Goal: Task Accomplishment & Management: Complete application form

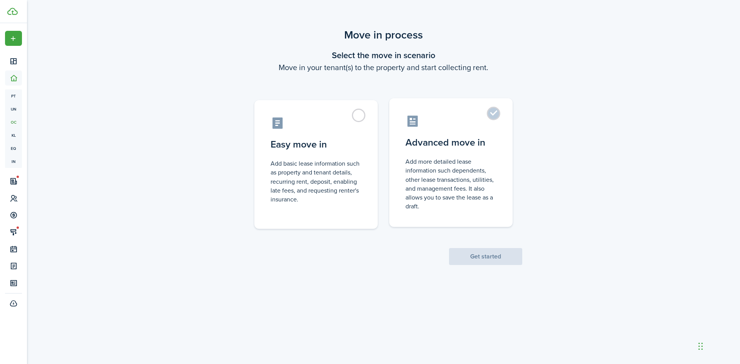
click at [490, 114] on label "Advanced move in Add more detailed lease information such dependents, other lea…" at bounding box center [450, 162] width 123 height 129
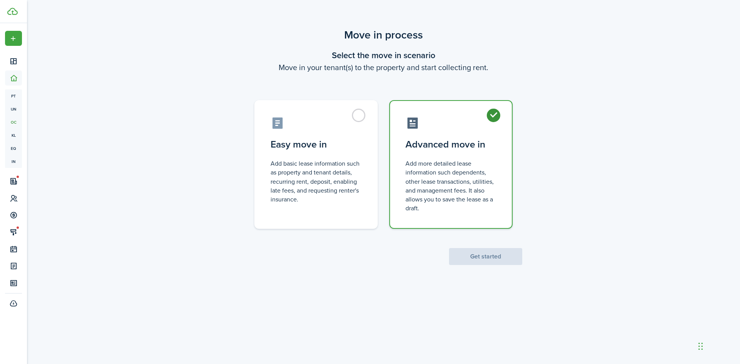
radio input "true"
click at [486, 254] on button "Get started" at bounding box center [485, 256] width 73 height 17
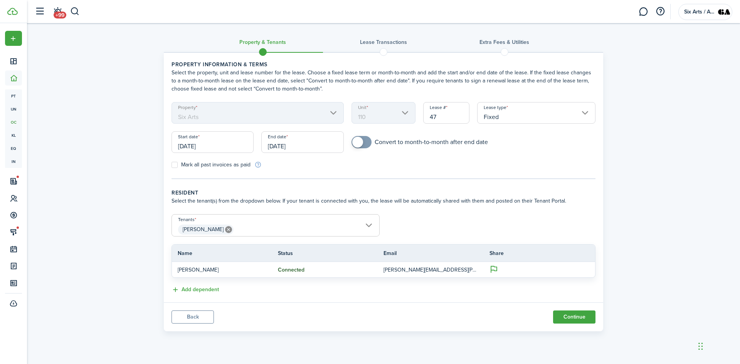
click at [298, 144] on input "[DATE]" at bounding box center [302, 142] width 82 height 22
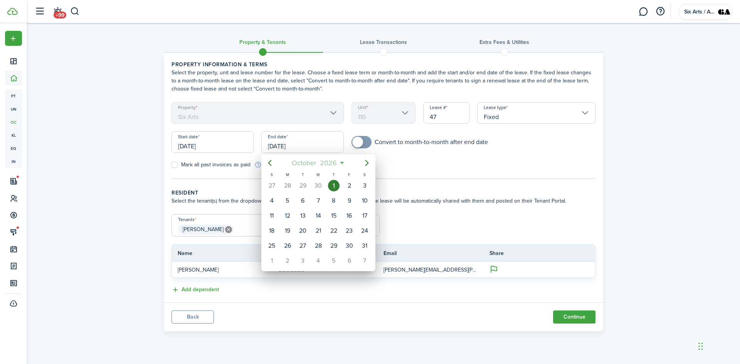
click at [340, 162] on mbsc-button "October 2026" at bounding box center [314, 163] width 55 height 14
click at [326, 163] on mbsc-button "2026" at bounding box center [314, 163] width 27 height 14
click at [321, 257] on div "2028" at bounding box center [318, 256] width 28 height 12
click at [353, 232] on div "Sep" at bounding box center [354, 232] width 28 height 12
click at [366, 245] on div "30" at bounding box center [365, 246] width 12 height 12
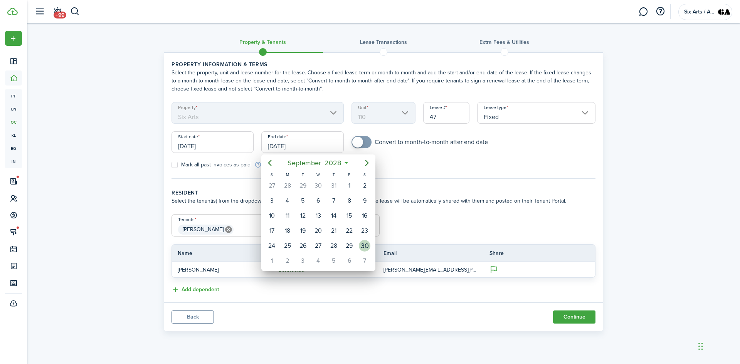
type input "09/30/2028"
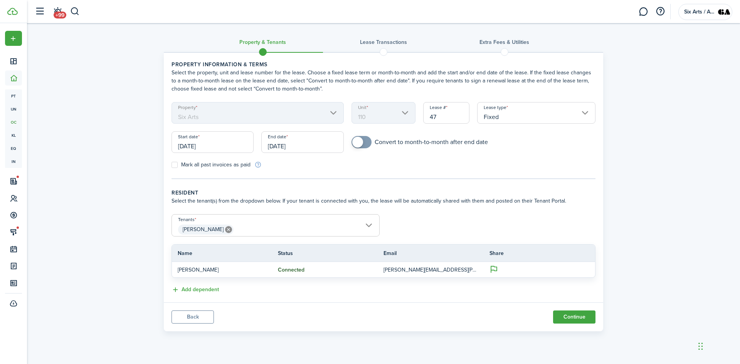
drag, startPoint x: 436, startPoint y: 117, endPoint x: 400, endPoint y: 120, distance: 37.1
click at [400, 120] on form "Property Six Arts Unit 110 Lease # 47 Lease type Fixed Start date 10/01/2025 En…" at bounding box center [383, 135] width 431 height 67
type input "SA110-1"
click at [175, 164] on label "Mark all past invoices as paid" at bounding box center [210, 165] width 79 height 6
click at [171, 165] on input "Mark all past invoices as paid" at bounding box center [171, 165] width 0 height 0
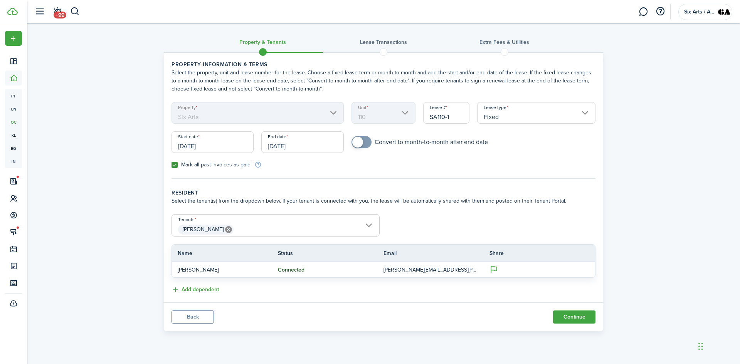
checkbox input "true"
click at [570, 317] on button "Continue" at bounding box center [574, 317] width 42 height 13
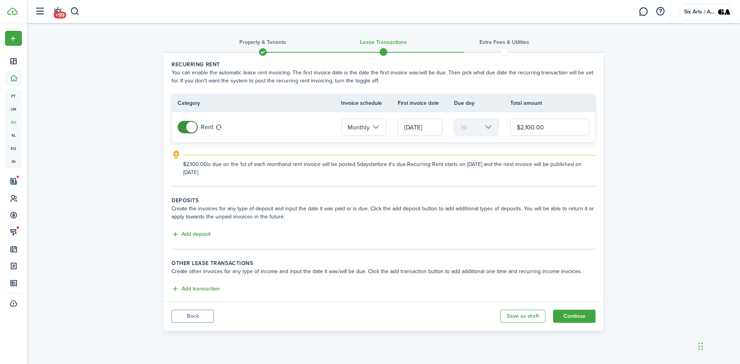
click at [191, 316] on button "Back" at bounding box center [192, 316] width 42 height 13
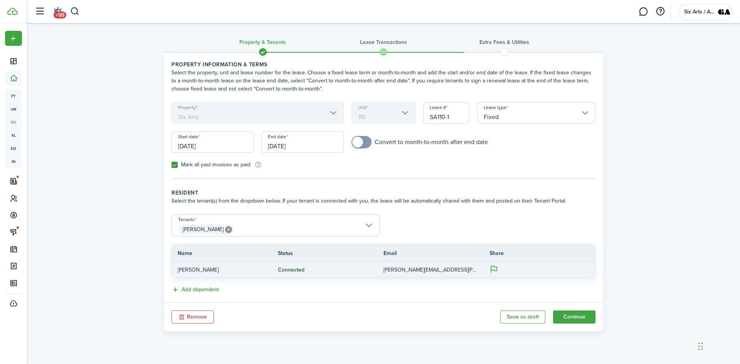
click at [403, 269] on p "donald.k.loeb@gmail.com" at bounding box center [430, 270] width 94 height 8
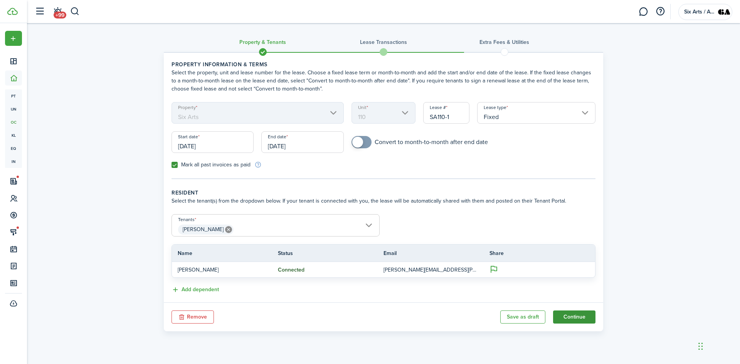
click at [575, 318] on button "Continue" at bounding box center [574, 317] width 42 height 13
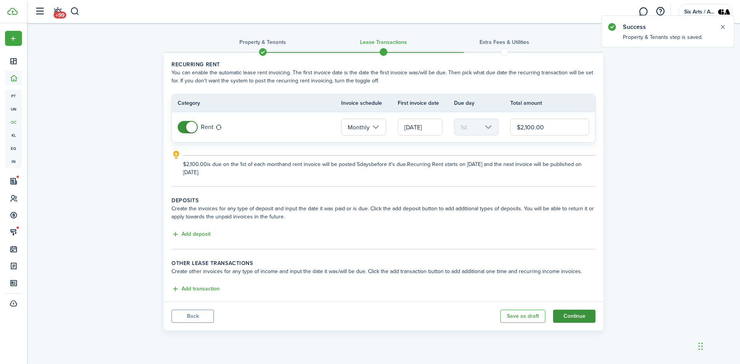
click at [578, 317] on button "Continue" at bounding box center [574, 316] width 42 height 13
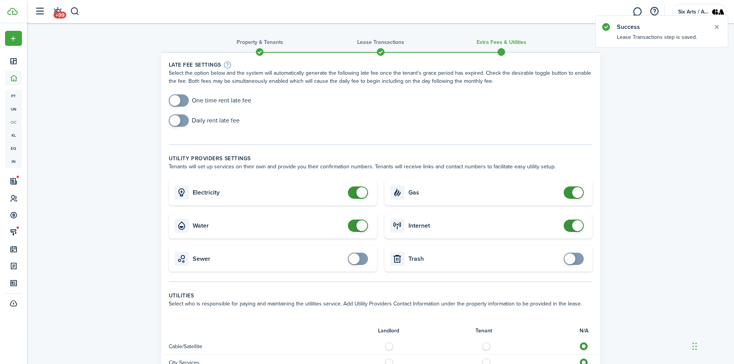
checkbox input "false"
click at [354, 188] on span at bounding box center [358, 192] width 8 height 12
checkbox input "false"
click at [364, 227] on span at bounding box center [361, 225] width 11 height 11
checkbox input "false"
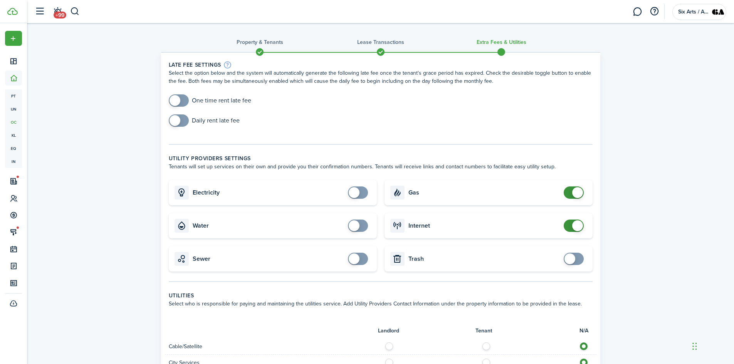
click at [578, 192] on span at bounding box center [577, 192] width 11 height 11
checkbox input "false"
click at [576, 225] on span at bounding box center [577, 225] width 11 height 11
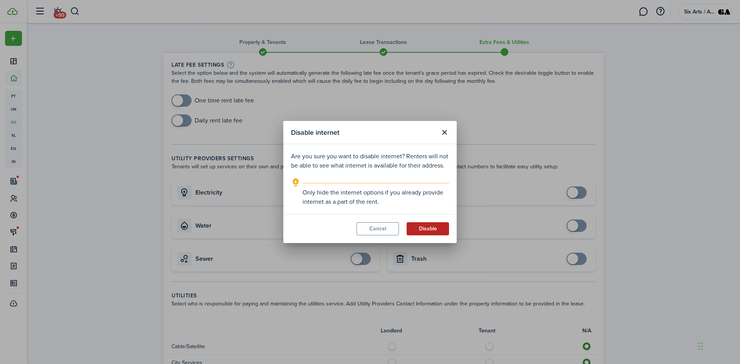
click at [434, 227] on button "Disable" at bounding box center [427, 228] width 42 height 13
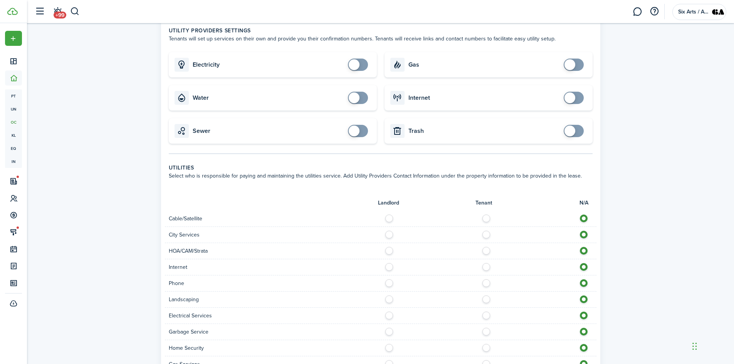
scroll to position [307, 0]
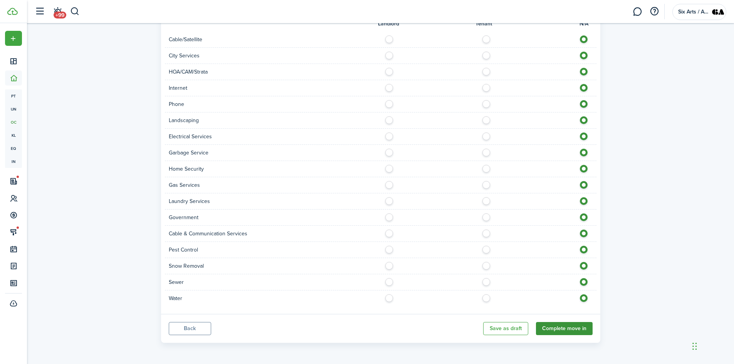
click at [563, 330] on button "Complete move in" at bounding box center [564, 328] width 57 height 13
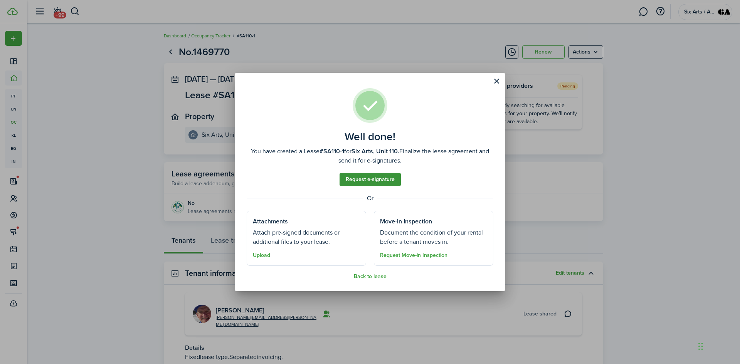
click at [358, 179] on link "Request e-signature" at bounding box center [369, 179] width 61 height 13
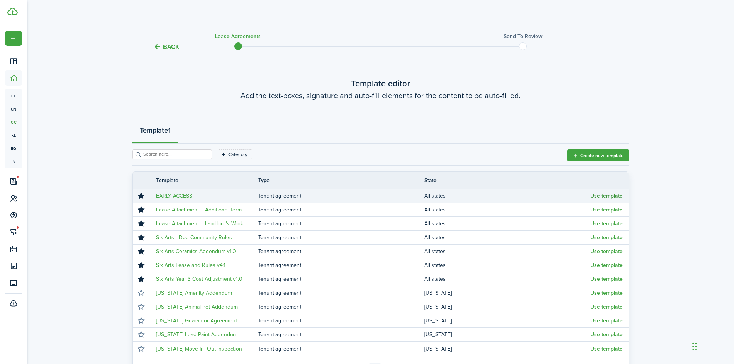
click at [599, 196] on button "Use template" at bounding box center [606, 196] width 32 height 6
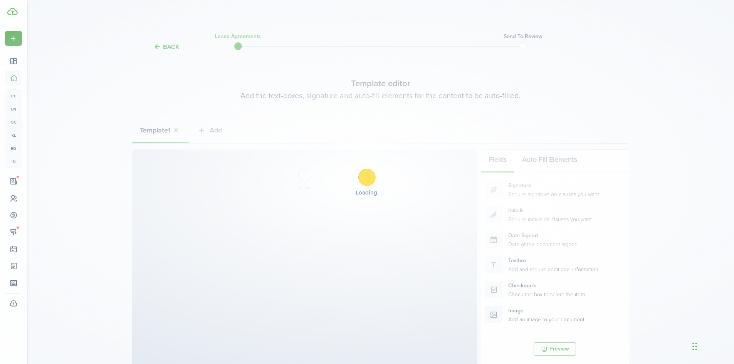
select select "fit"
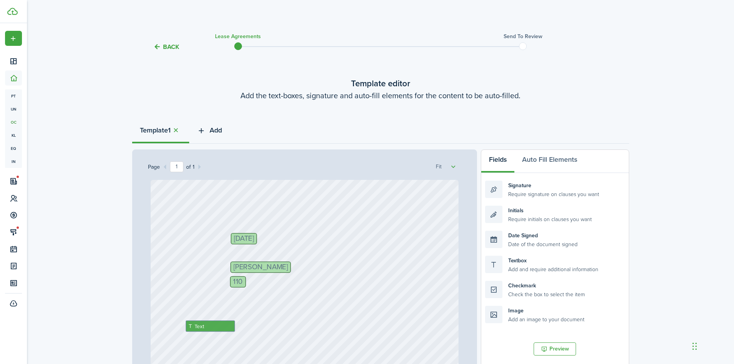
click at [211, 130] on span "Add" at bounding box center [216, 130] width 12 height 10
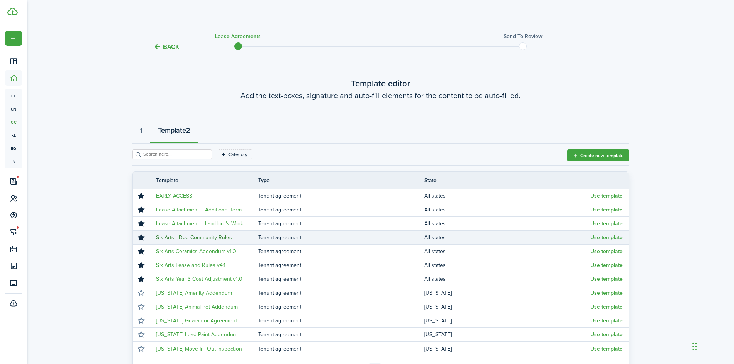
click at [214, 236] on link "Six Arts - Dog Community Rules" at bounding box center [194, 237] width 76 height 8
click at [612, 240] on button "Use template" at bounding box center [606, 238] width 32 height 6
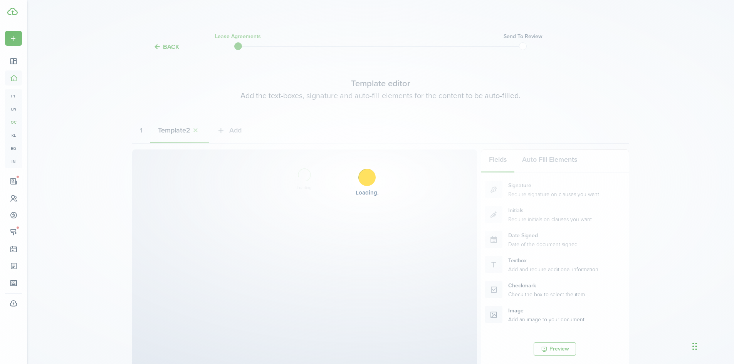
select select "fit"
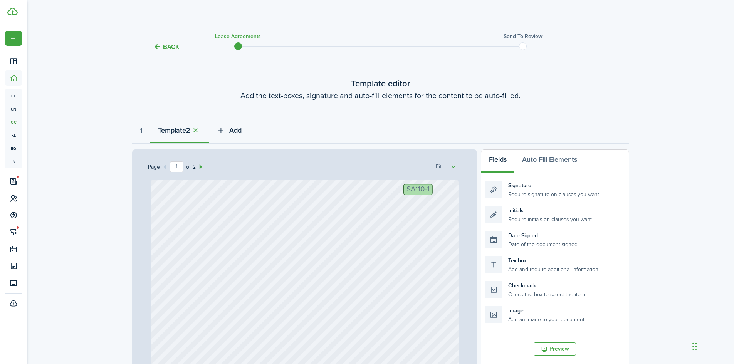
click at [238, 131] on span "Add" at bounding box center [235, 130] width 12 height 10
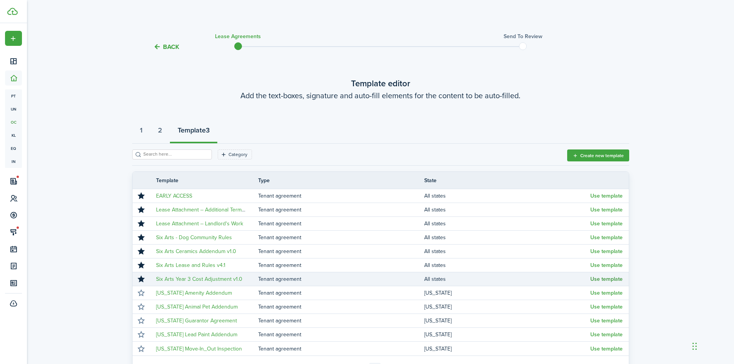
click at [611, 279] on button "Use template" at bounding box center [606, 279] width 32 height 6
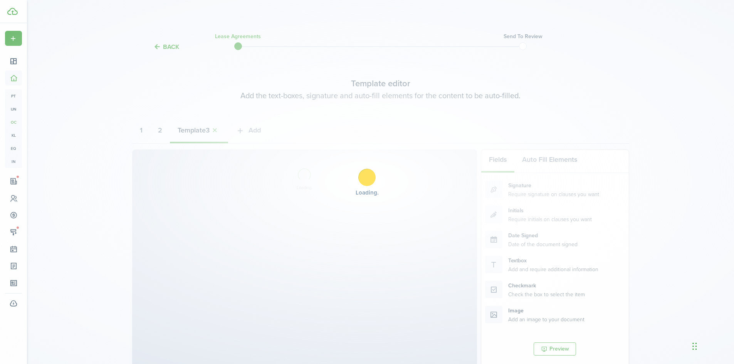
select select "fit"
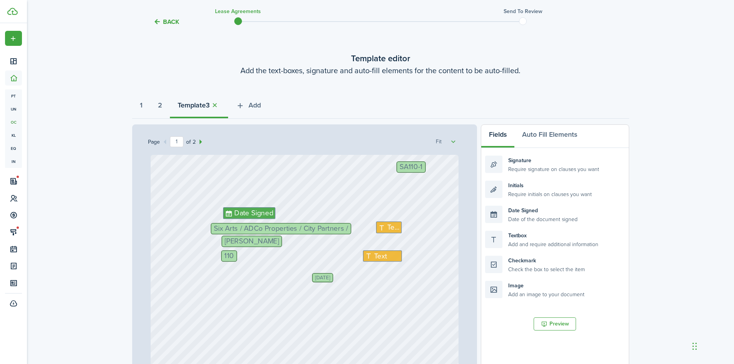
scroll to position [39, 0]
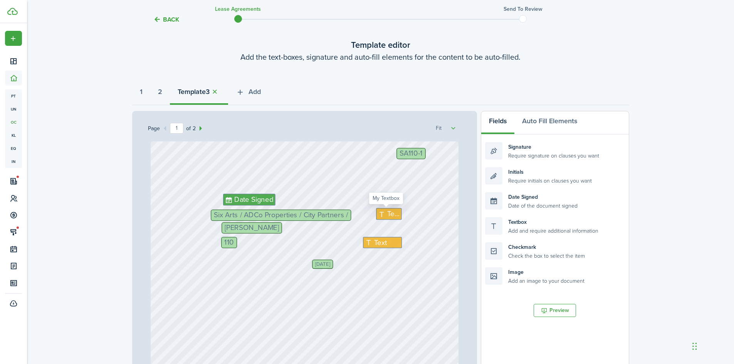
click at [387, 216] on span "Text" at bounding box center [393, 213] width 12 height 11
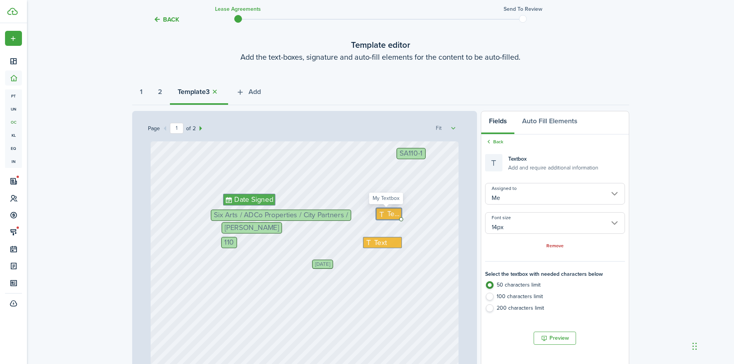
click at [387, 216] on span "Text" at bounding box center [393, 213] width 12 height 11
type textarea "970"
click at [413, 252] on div "110 Sep 22, 2025 SA110-1 Six Arts / ADCo Properties / City Partners / Text 970 …" at bounding box center [305, 344] width 308 height 406
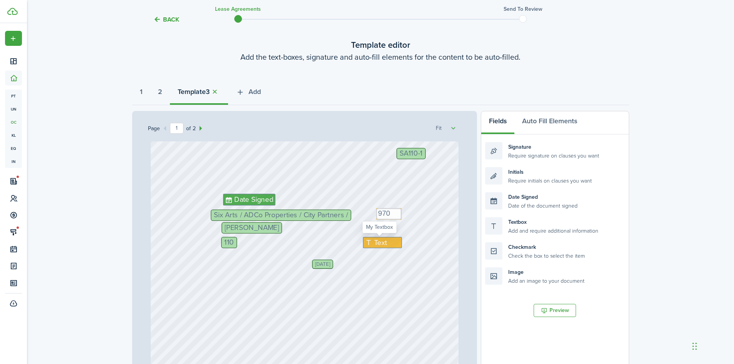
click at [371, 243] on icon at bounding box center [369, 242] width 9 height 7
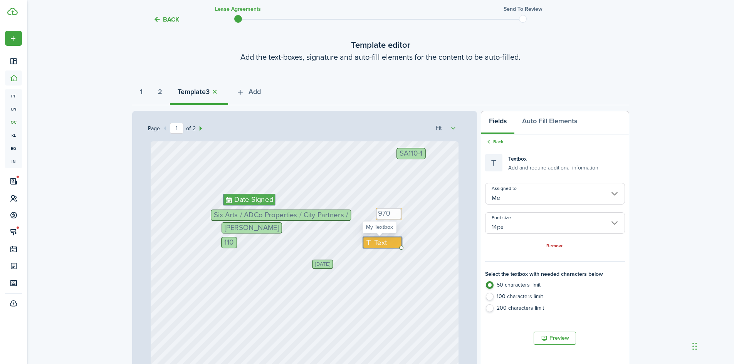
click at [371, 243] on icon at bounding box center [369, 242] width 9 height 7
type textarea "7.84%"
click at [423, 241] on div "110 Sep 22, 2025 SA110-1 Six Arts / ADCo Properties / City Partners / Text 970 …" at bounding box center [305, 344] width 308 height 406
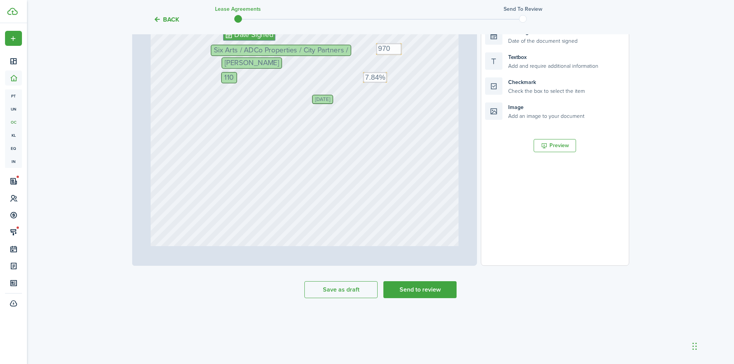
scroll to position [222, 0]
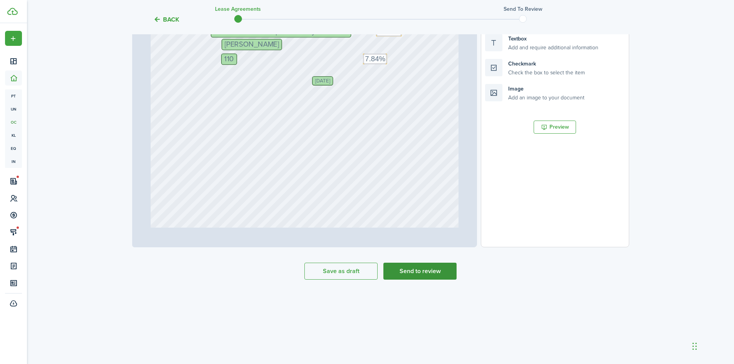
click at [417, 269] on button "Send to review" at bounding box center [419, 271] width 73 height 17
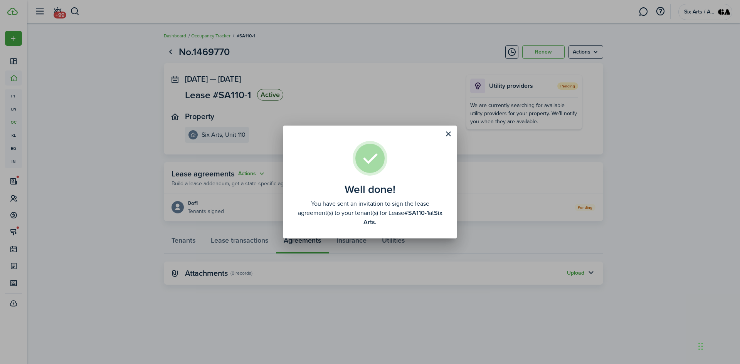
drag, startPoint x: 643, startPoint y: 195, endPoint x: 641, endPoint y: 191, distance: 4.2
click at [643, 195] on div "Well done! You have sent an invitation to sign the lease agreement(s) to your t…" at bounding box center [370, 182] width 740 height 364
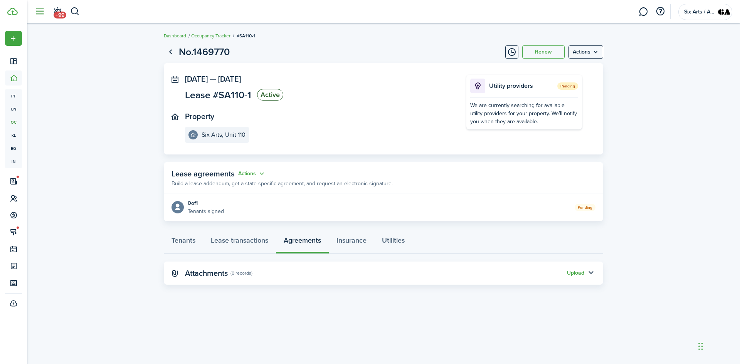
click at [37, 12] on button "button" at bounding box center [39, 11] width 15 height 15
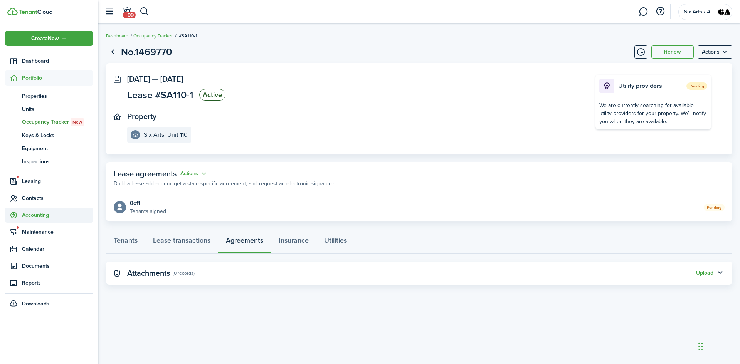
click at [27, 217] on span "Accounting" at bounding box center [57, 215] width 71 height 8
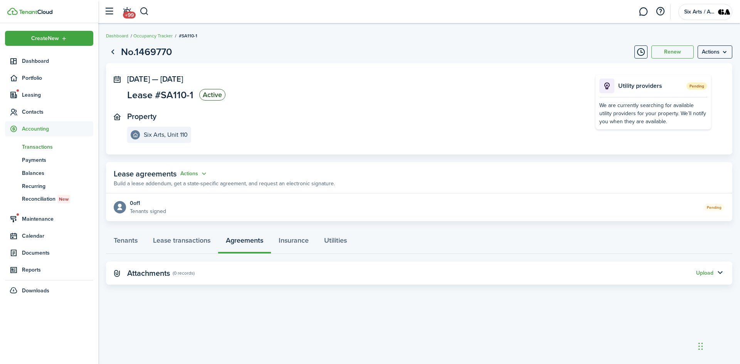
click at [32, 144] on span "Transactions" at bounding box center [57, 147] width 71 height 8
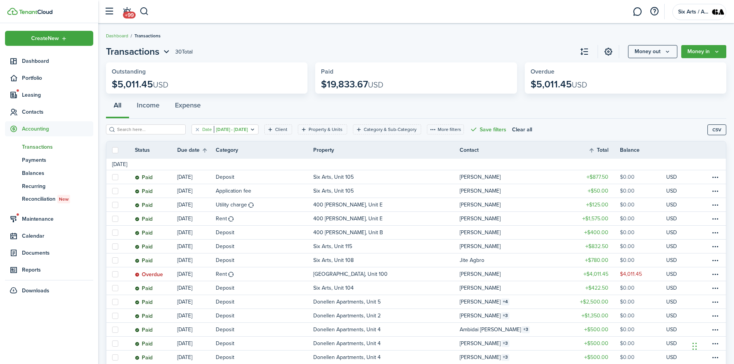
click at [242, 128] on filter-tag-value "Jul 01, 2025 - Jul 31, 2025" at bounding box center [231, 129] width 34 height 7
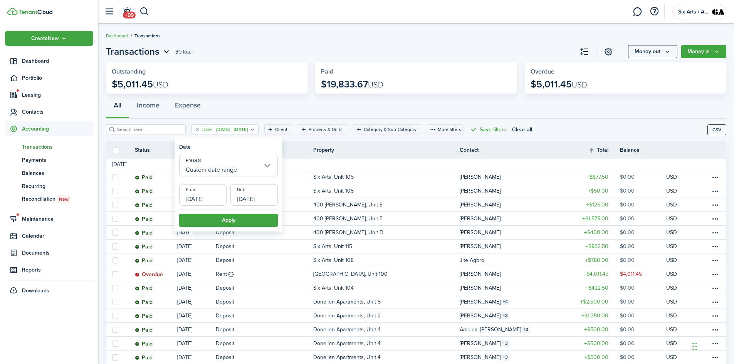
click at [217, 169] on input "Custom date range" at bounding box center [228, 166] width 99 height 22
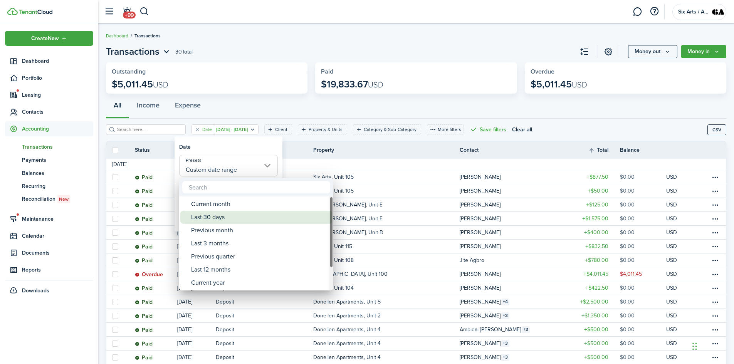
click at [204, 218] on div "Last 30 days" at bounding box center [259, 217] width 136 height 13
type input "Last 30 days"
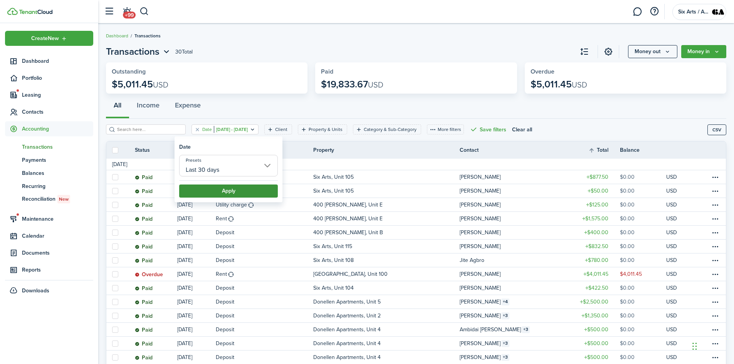
click at [226, 189] on button "Apply" at bounding box center [228, 191] width 99 height 13
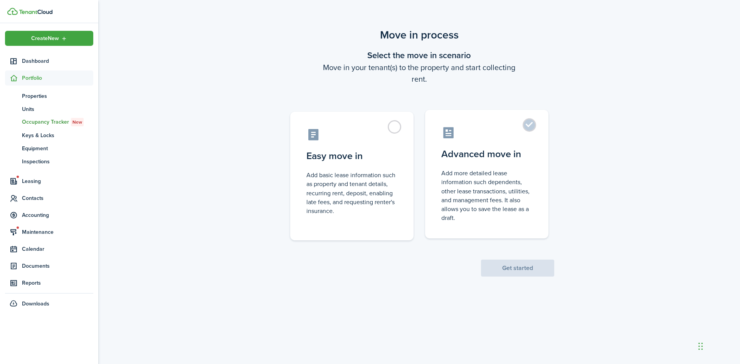
click at [529, 127] on label "Advanced move in Add more detailed lease information such dependents, other lea…" at bounding box center [486, 174] width 123 height 129
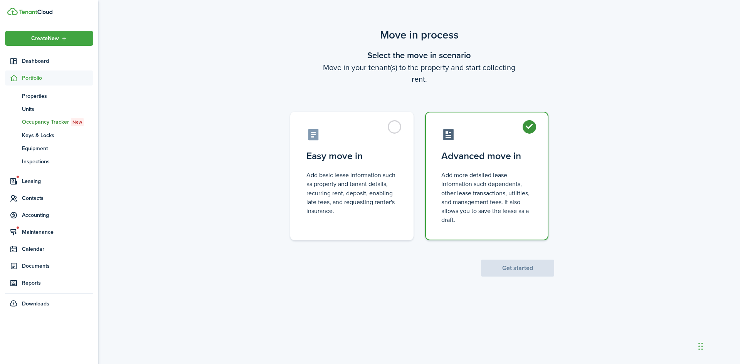
radio input "true"
click at [528, 269] on button "Get started" at bounding box center [517, 268] width 73 height 17
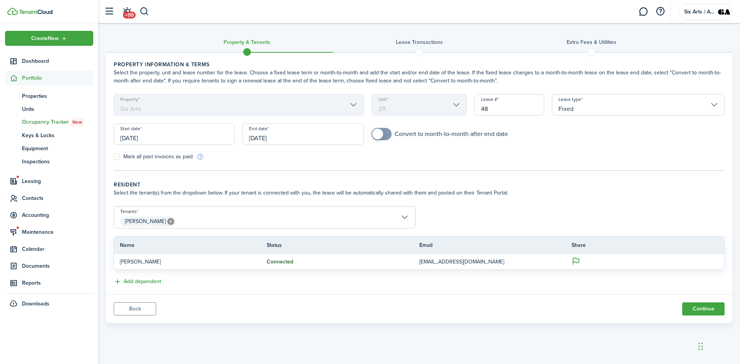
click at [492, 106] on input "48" at bounding box center [509, 105] width 70 height 22
drag, startPoint x: 492, startPoint y: 106, endPoint x: 474, endPoint y: 117, distance: 20.6
click at [459, 117] on form "Property Six Arts Unit 211 Lease # 48 Lease type Fixed Start date [DATE] End da…" at bounding box center [419, 127] width 618 height 67
type input "SA211-02"
click at [702, 305] on button "Continue" at bounding box center [703, 308] width 42 height 13
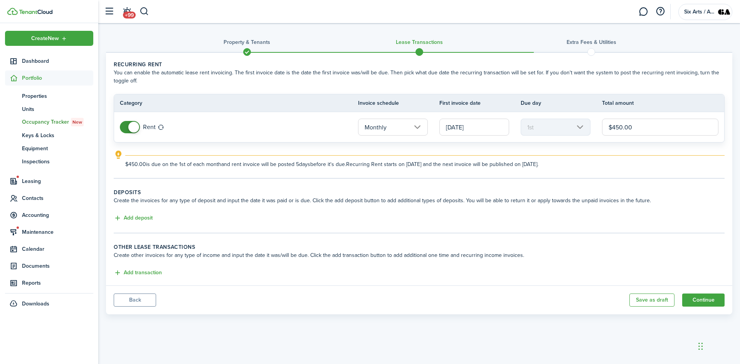
click at [439, 136] on div at bounding box center [439, 136] width 0 height 0
click at [467, 128] on input "[DATE]" at bounding box center [474, 127] width 70 height 17
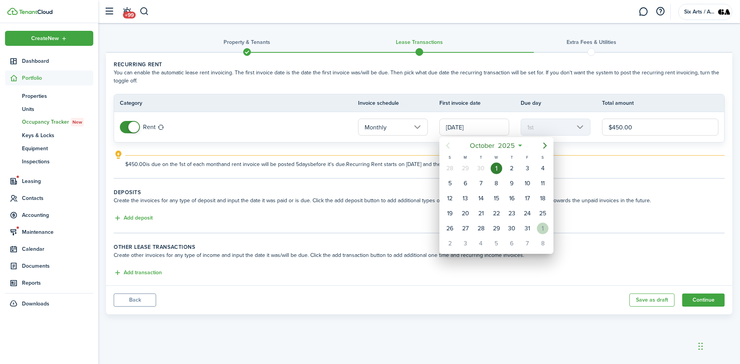
click at [541, 229] on div "1" at bounding box center [543, 229] width 12 height 12
type input "[DATE]"
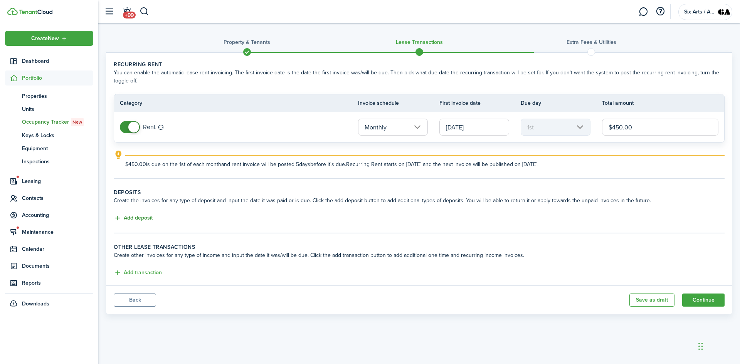
click at [136, 218] on button "Add deposit" at bounding box center [133, 218] width 39 height 9
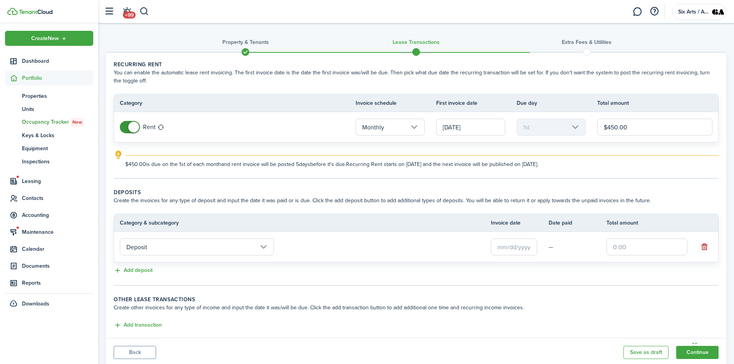
click at [158, 248] on input "Deposit" at bounding box center [197, 246] width 154 height 17
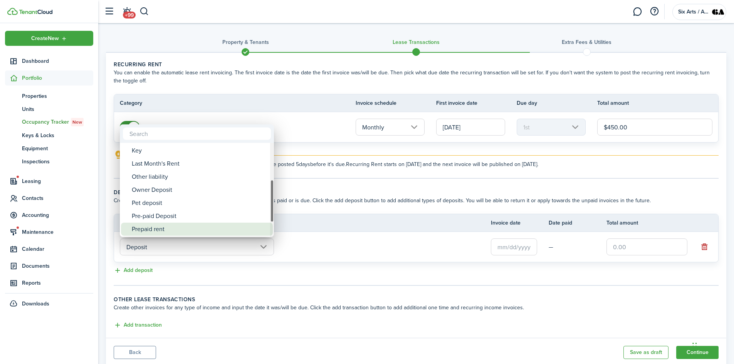
click at [155, 226] on div "Prepaid rent" at bounding box center [200, 229] width 136 height 13
type input "Deposit / Prepaid rent"
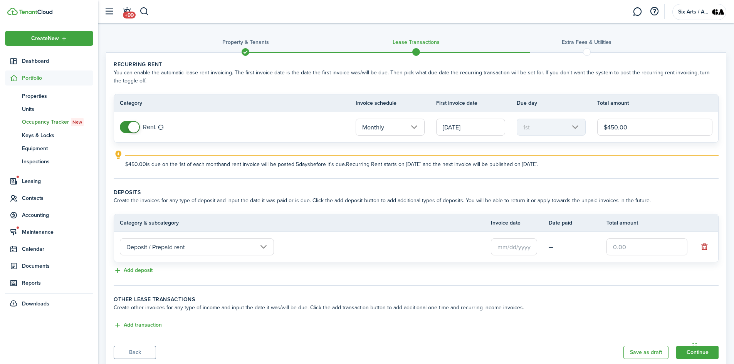
click at [512, 242] on input "text" at bounding box center [514, 246] width 46 height 17
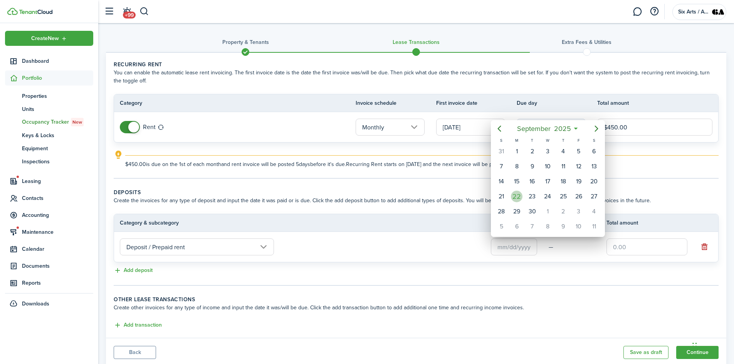
click at [515, 199] on div "22" at bounding box center [517, 197] width 12 height 12
type input "[DATE]"
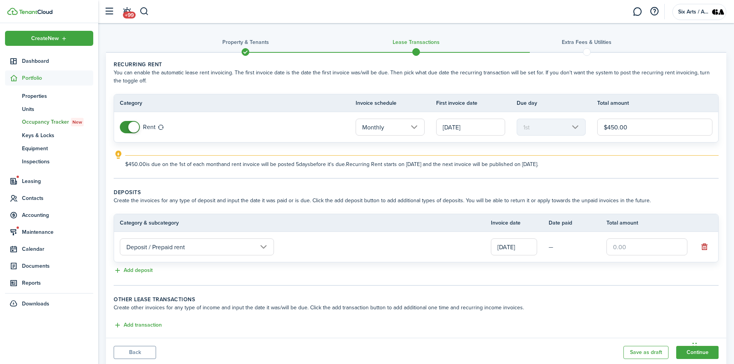
click at [625, 246] on input "text" at bounding box center [646, 246] width 81 height 17
type input "$450.00"
click at [124, 270] on button "Add deposit" at bounding box center [133, 270] width 39 height 9
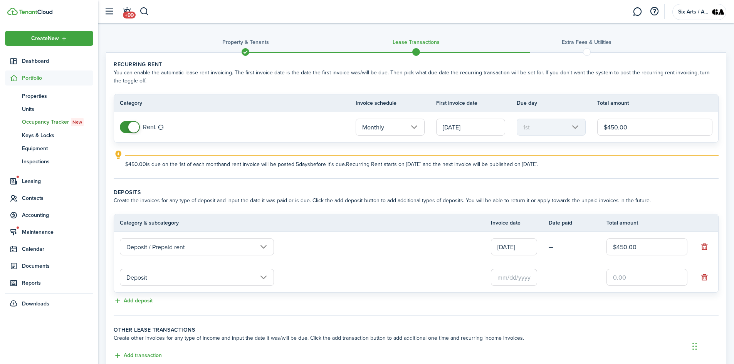
click at [504, 275] on input "text" at bounding box center [514, 277] width 46 height 17
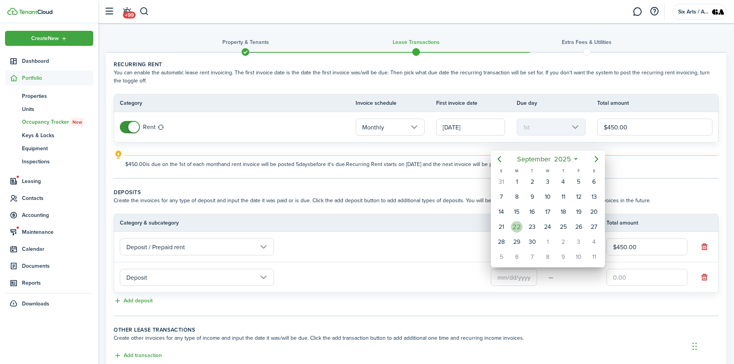
click at [520, 229] on div "22" at bounding box center [517, 227] width 12 height 12
type input "[DATE]"
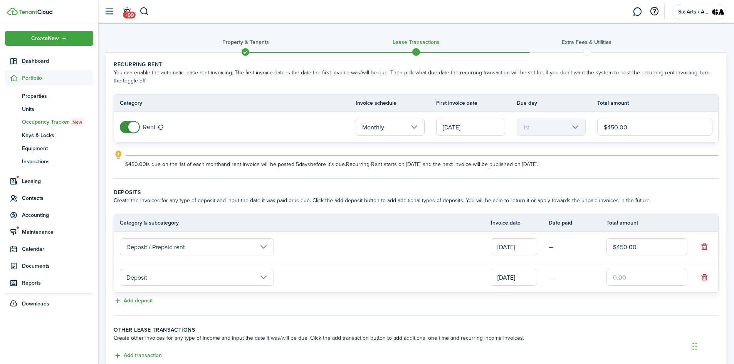
click at [640, 280] on input "text" at bounding box center [646, 277] width 81 height 17
type input "$405.00"
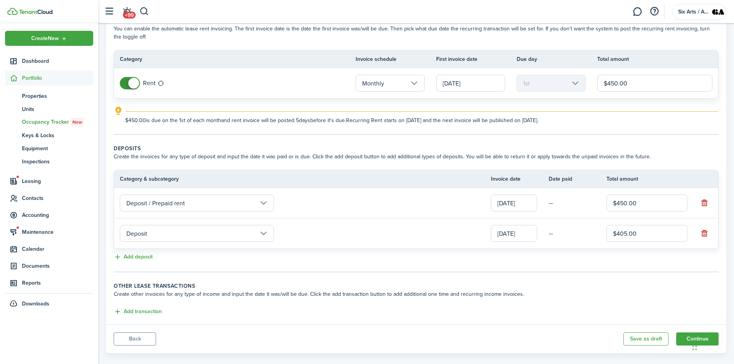
scroll to position [54, 0]
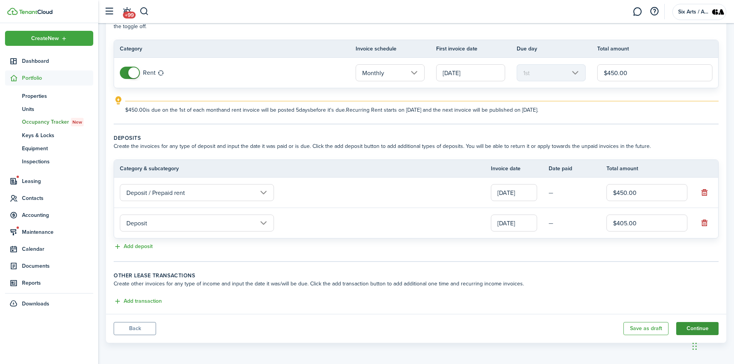
click at [689, 329] on button "Continue" at bounding box center [697, 328] width 42 height 13
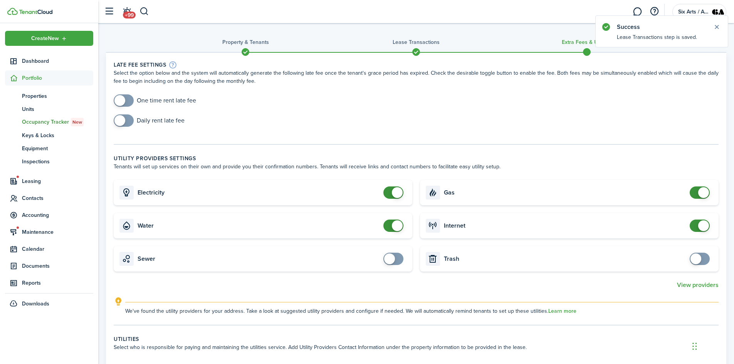
checkbox input "true"
click at [119, 104] on span at bounding box center [119, 100] width 11 height 11
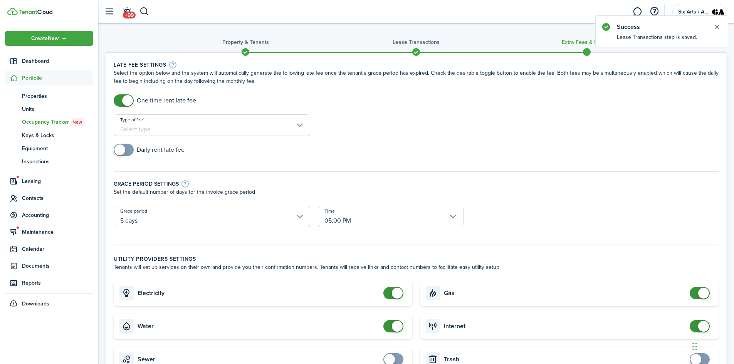
click at [141, 127] on input "Type of fee" at bounding box center [212, 125] width 196 height 22
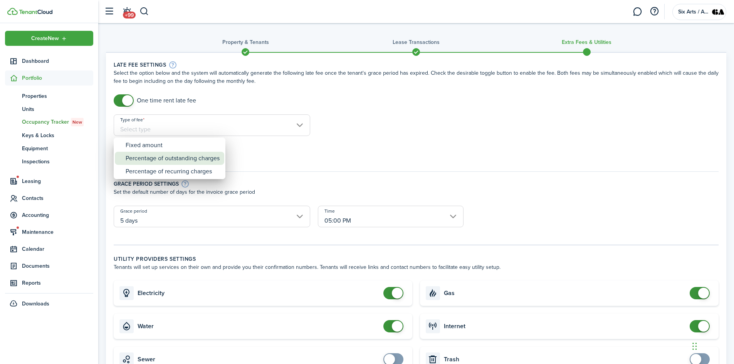
click at [143, 156] on div "Percentage of outstanding charges" at bounding box center [173, 158] width 94 height 13
type input "Percentage of outstanding charges"
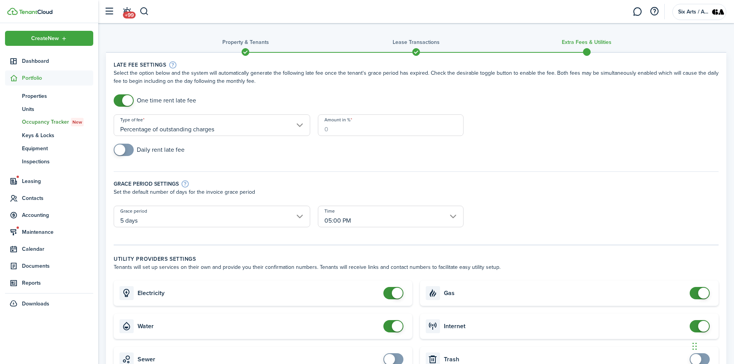
click at [348, 126] on input "Amount in %" at bounding box center [391, 125] width 146 height 22
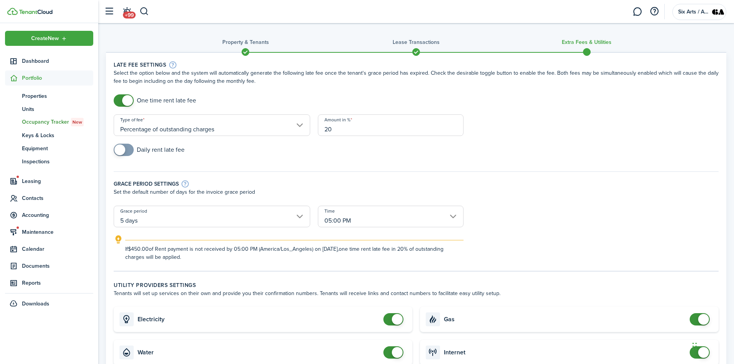
type input "20"
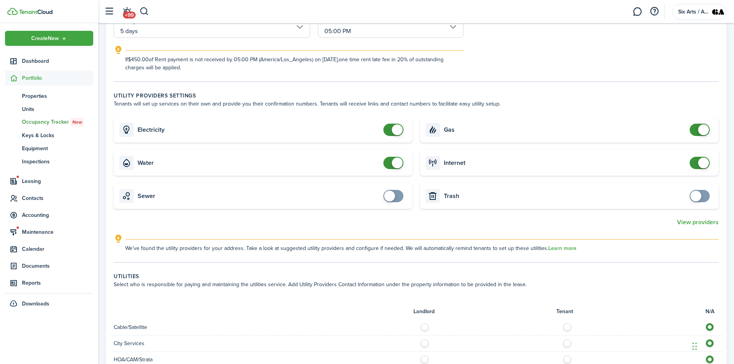
scroll to position [193, 0]
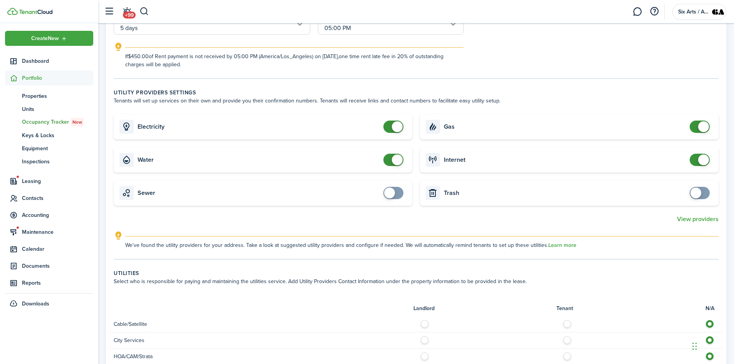
checkbox input "false"
click at [399, 127] on span at bounding box center [397, 126] width 11 height 11
checkbox input "false"
click at [396, 161] on span at bounding box center [397, 159] width 11 height 11
checkbox input "false"
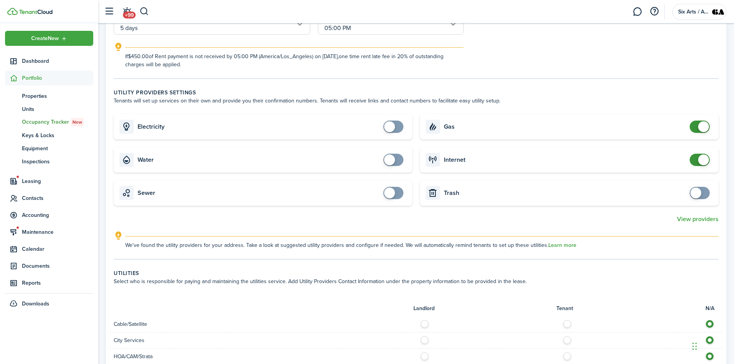
click at [703, 128] on span at bounding box center [703, 126] width 11 height 11
checkbox input "false"
click at [702, 163] on span at bounding box center [703, 159] width 11 height 11
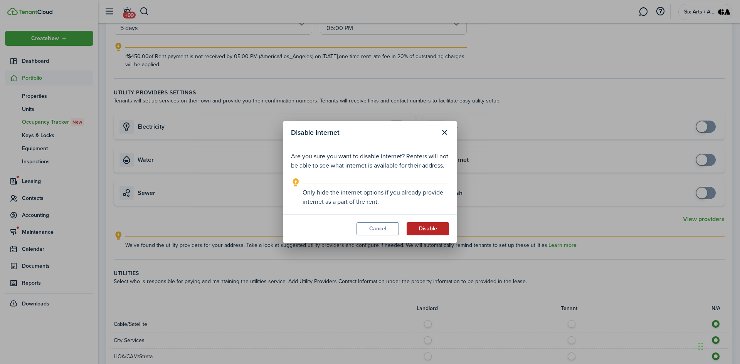
click at [430, 232] on button "Disable" at bounding box center [427, 228] width 42 height 13
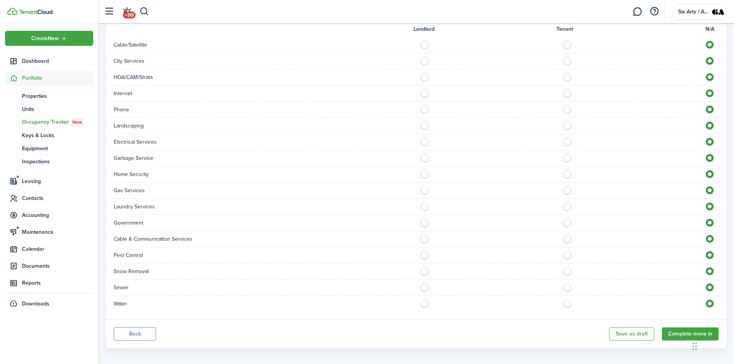
scroll to position [477, 0]
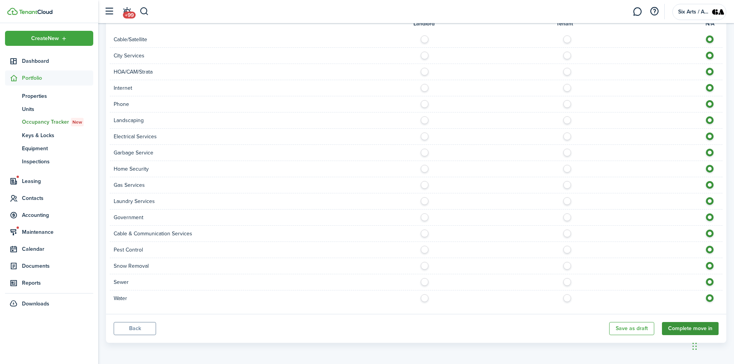
click at [682, 327] on button "Complete move in" at bounding box center [690, 328] width 57 height 13
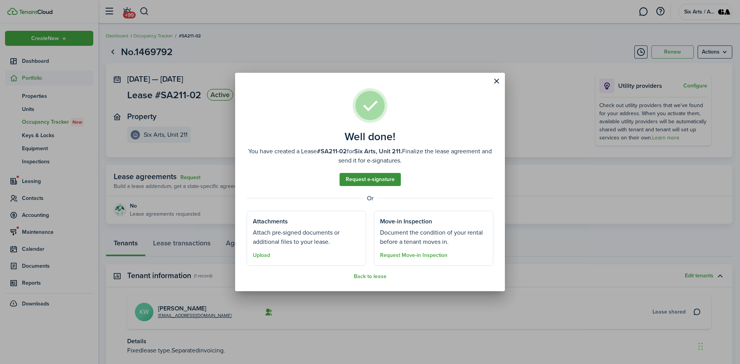
click at [364, 180] on link "Request e-signature" at bounding box center [369, 179] width 61 height 13
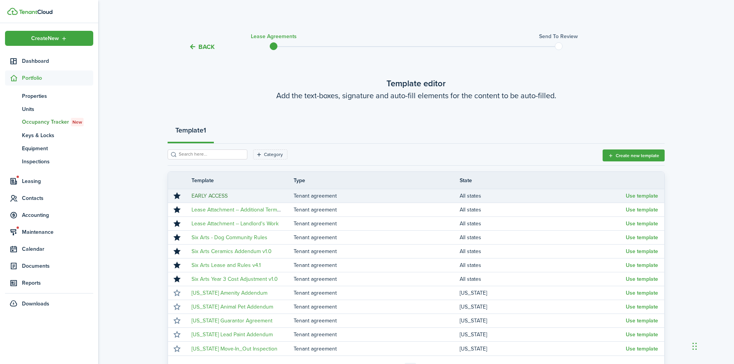
click at [203, 195] on link "EARLY ACCESS" at bounding box center [209, 196] width 36 height 8
click at [636, 196] on button "Use template" at bounding box center [642, 196] width 32 height 6
select select "fit"
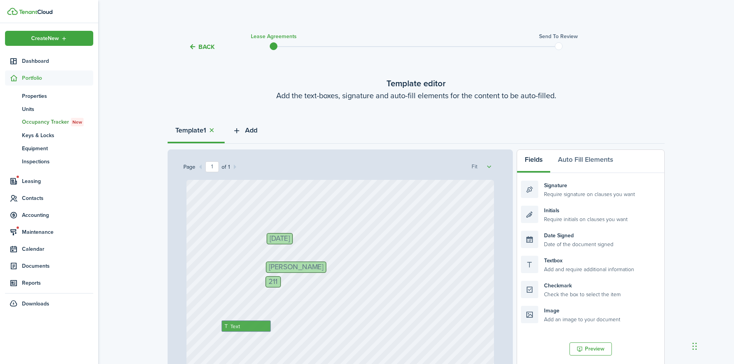
click at [252, 131] on span "Add" at bounding box center [251, 130] width 12 height 10
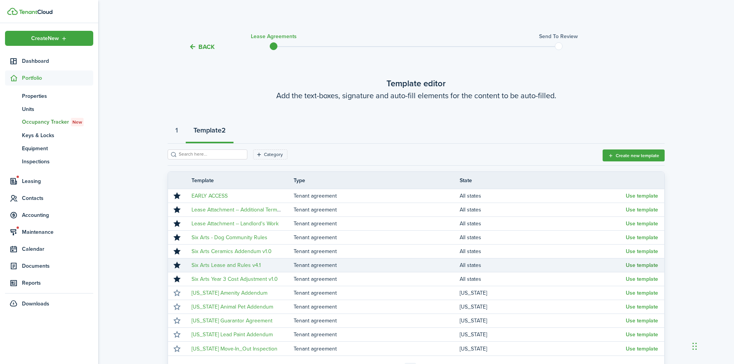
click at [636, 264] on button "Use template" at bounding box center [642, 265] width 32 height 6
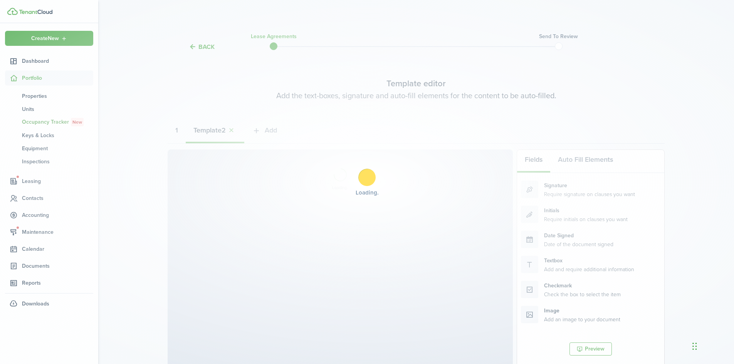
select select "fit"
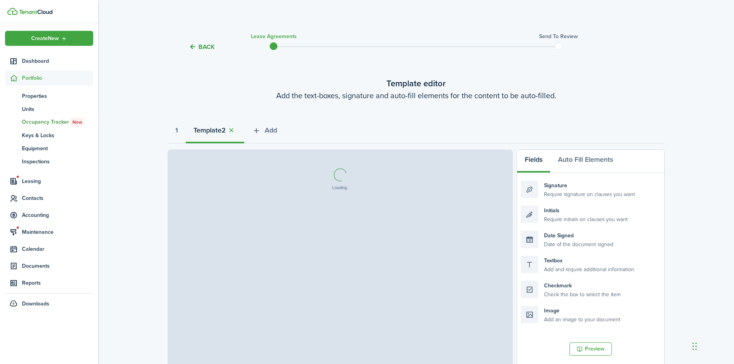
select select "fit"
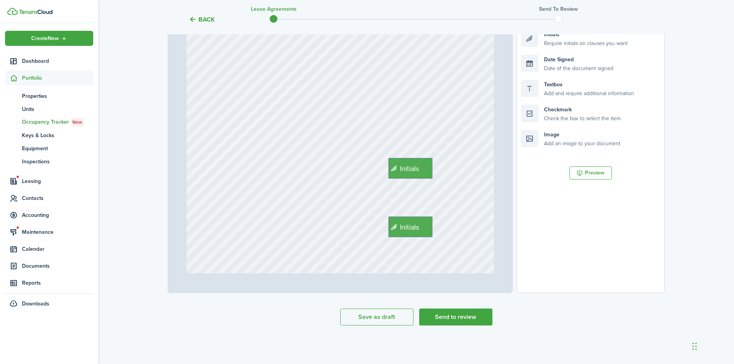
scroll to position [229, 0]
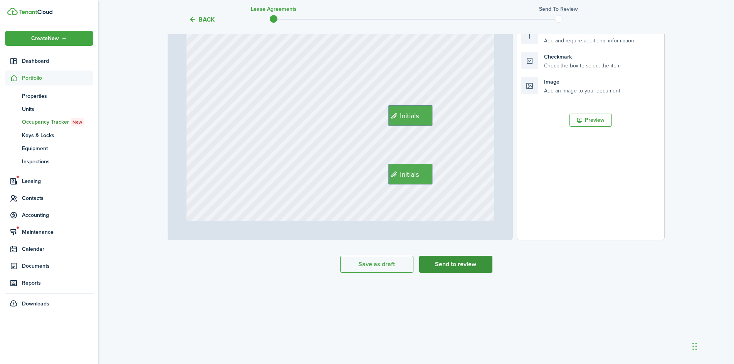
click at [445, 260] on button "Send to review" at bounding box center [455, 264] width 73 height 17
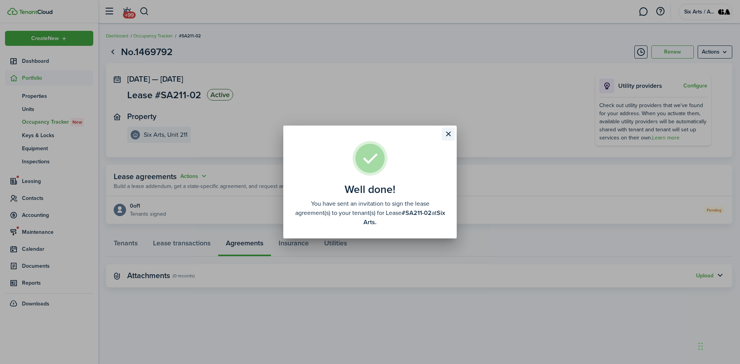
click at [449, 130] on button "Close modal" at bounding box center [448, 134] width 13 height 13
